Goal: Share content: Share content

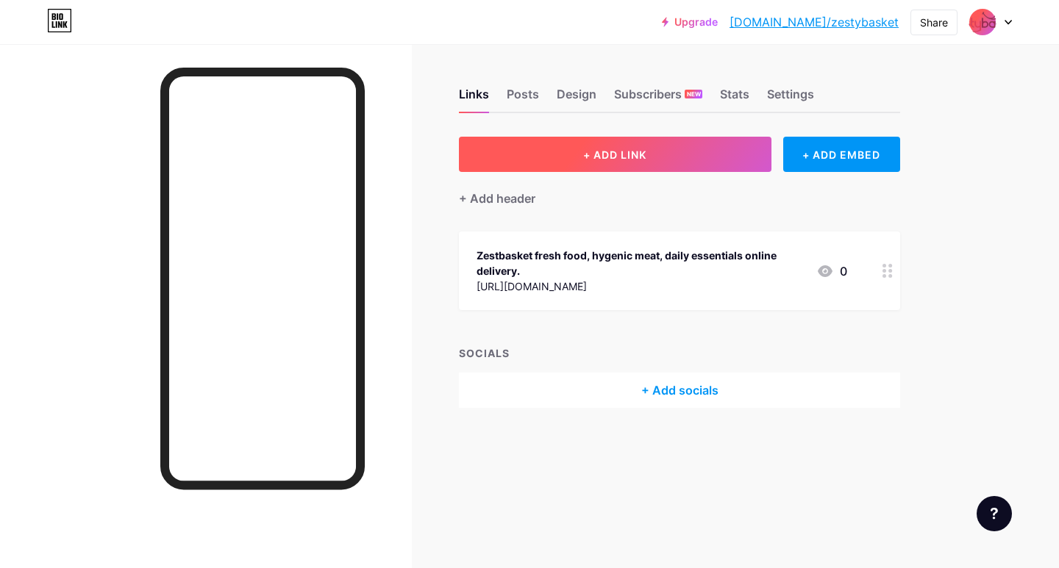
click at [580, 154] on button "+ ADD LINK" at bounding box center [615, 154] width 312 height 35
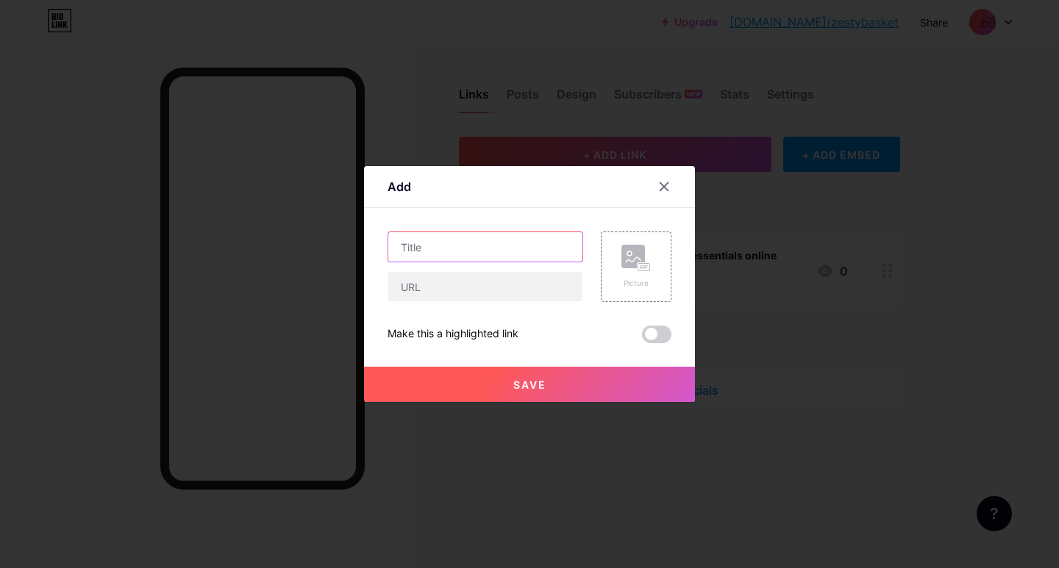
click at [440, 243] on input "text" at bounding box center [485, 246] width 194 height 29
paste input "Local Meat Delivery Service"
type input "Local Meat Delivery Service"
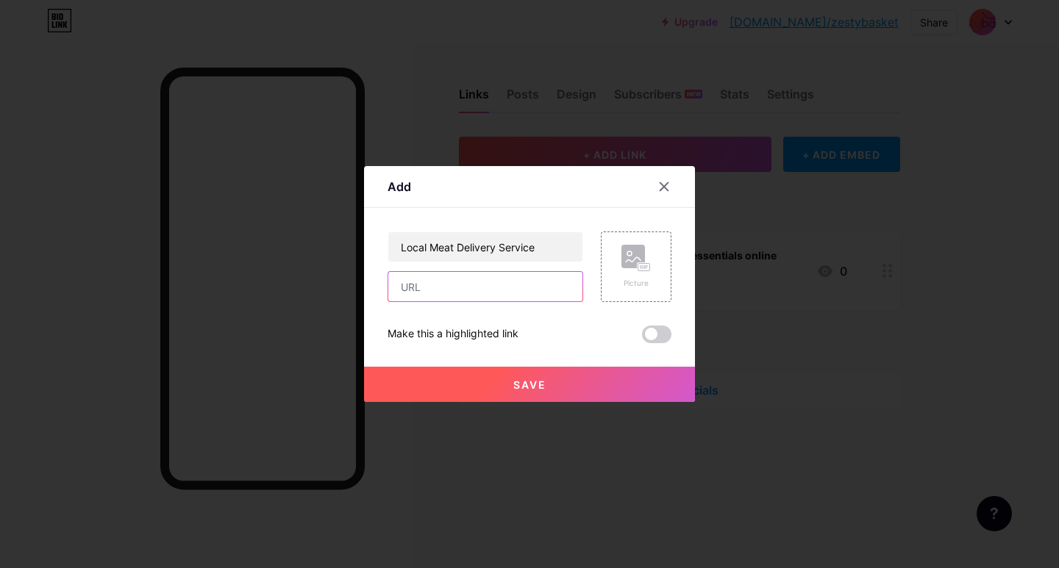
click at [429, 294] on input "text" at bounding box center [485, 286] width 194 height 29
paste input "[URL][DOMAIN_NAME]"
type input "[URL][DOMAIN_NAME]"
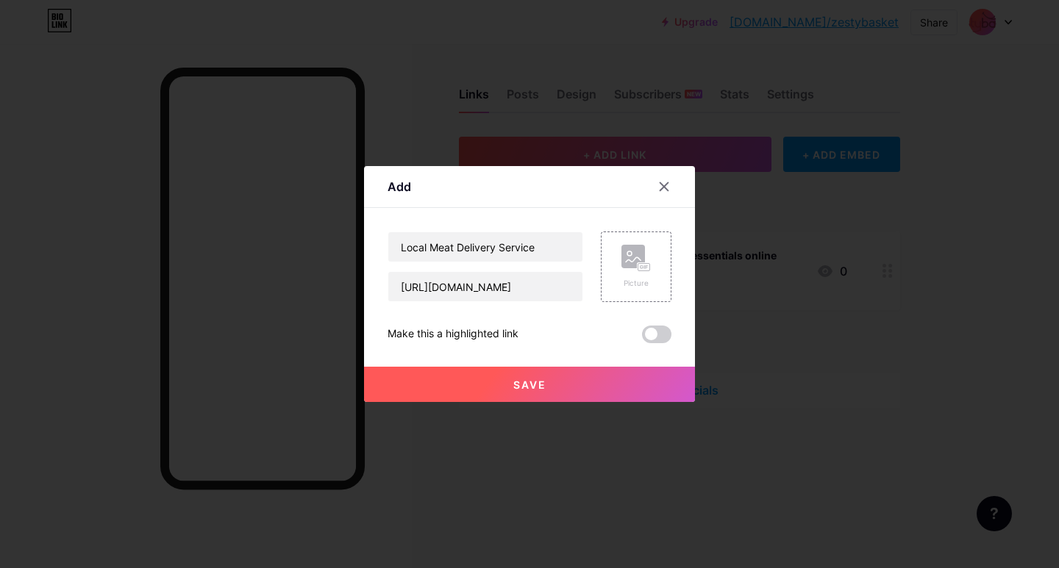
click at [525, 390] on span "Save" at bounding box center [529, 385] width 33 height 12
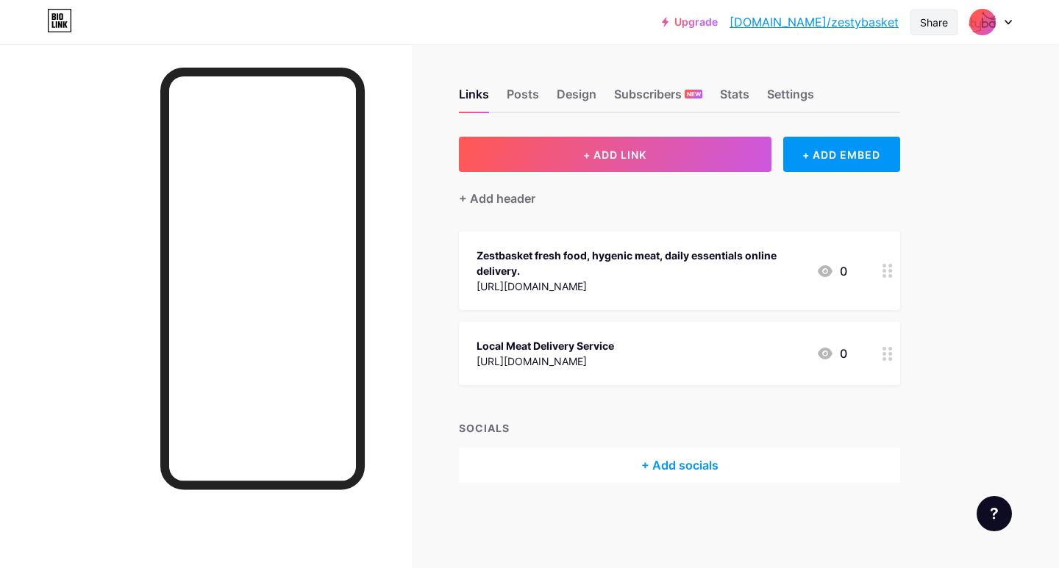
click at [937, 28] on div "Share" at bounding box center [934, 22] width 28 height 15
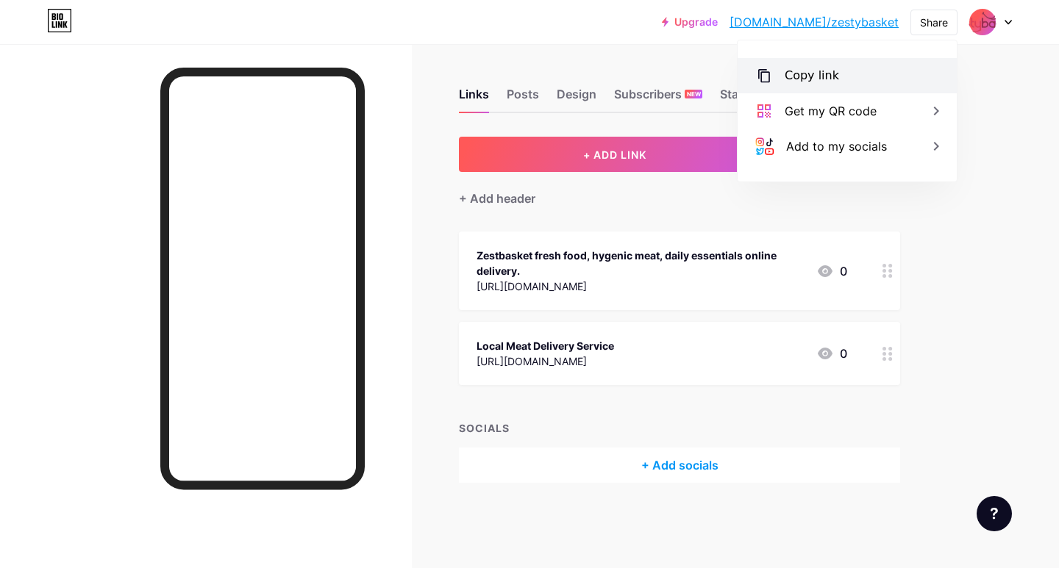
click at [860, 68] on div "Copy link" at bounding box center [846, 75] width 219 height 35
